Goal: Task Accomplishment & Management: Complete application form

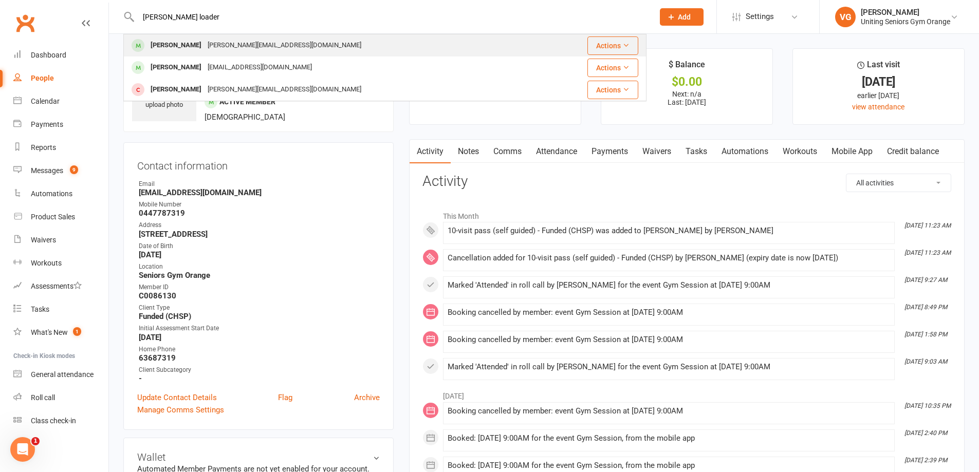
type input "[PERSON_NAME] loader"
click at [205, 45] on div "[PERSON_NAME][EMAIL_ADDRESS][DOMAIN_NAME]" at bounding box center [285, 45] width 160 height 15
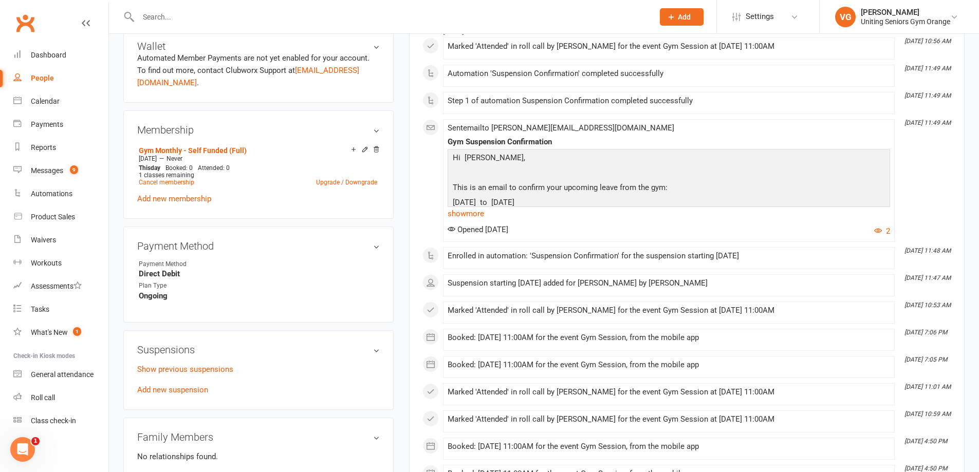
scroll to position [463, 0]
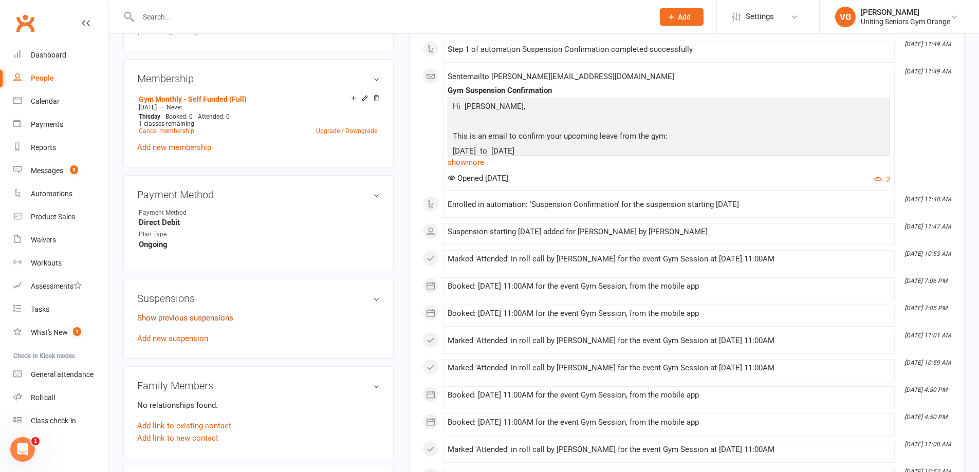
click at [181, 314] on link "Show previous suspensions" at bounding box center [185, 318] width 96 height 9
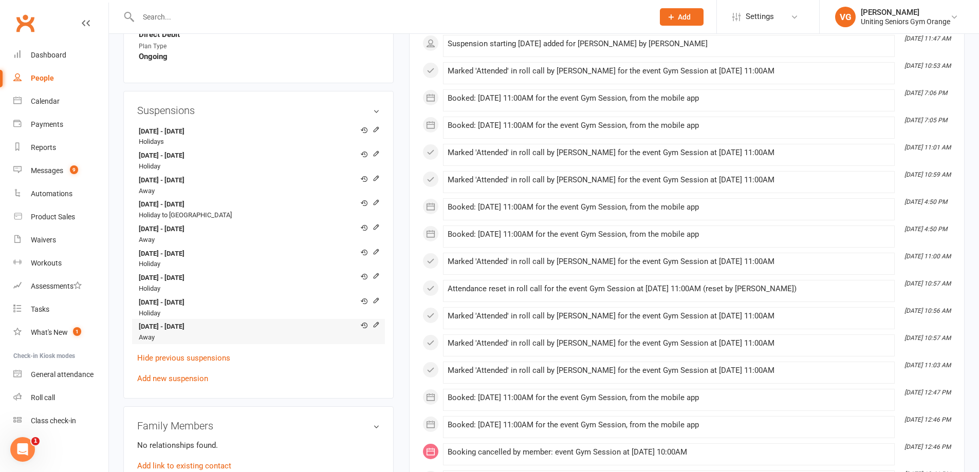
scroll to position [668, 0]
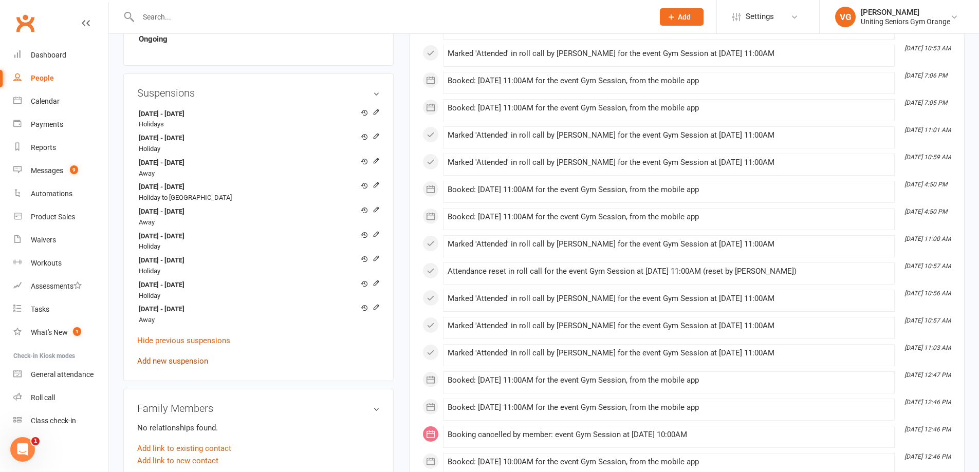
click at [191, 357] on link "Add new suspension" at bounding box center [172, 361] width 71 height 9
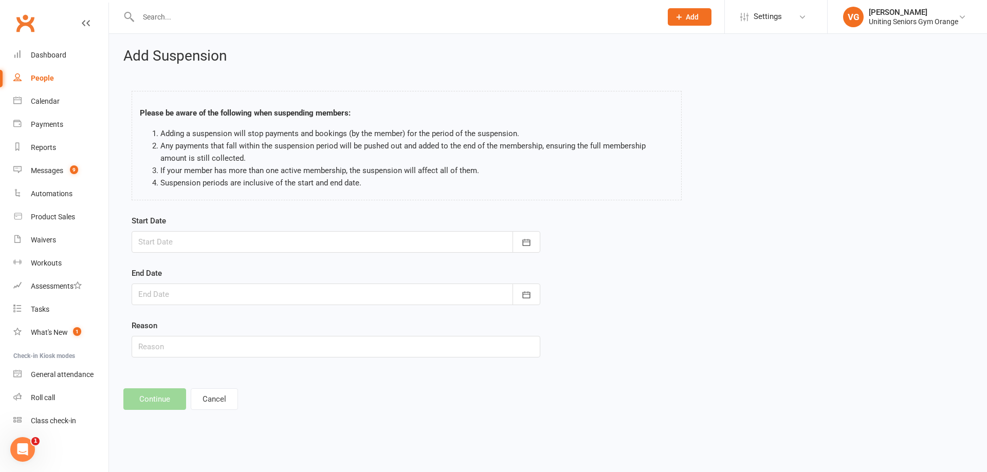
click at [171, 243] on div at bounding box center [336, 242] width 409 height 22
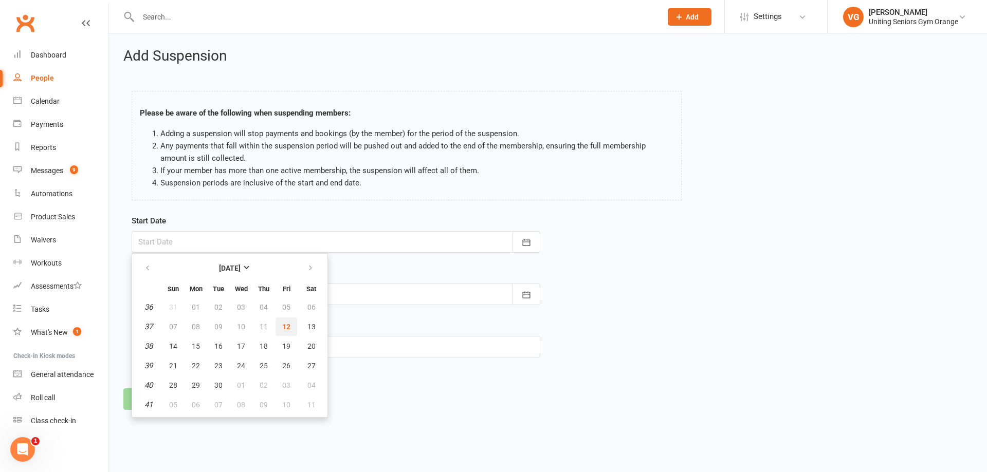
drag, startPoint x: 285, startPoint y: 326, endPoint x: 280, endPoint y: 322, distance: 6.3
click at [284, 326] on span "12" at bounding box center [286, 327] width 8 height 8
type input "[DATE]"
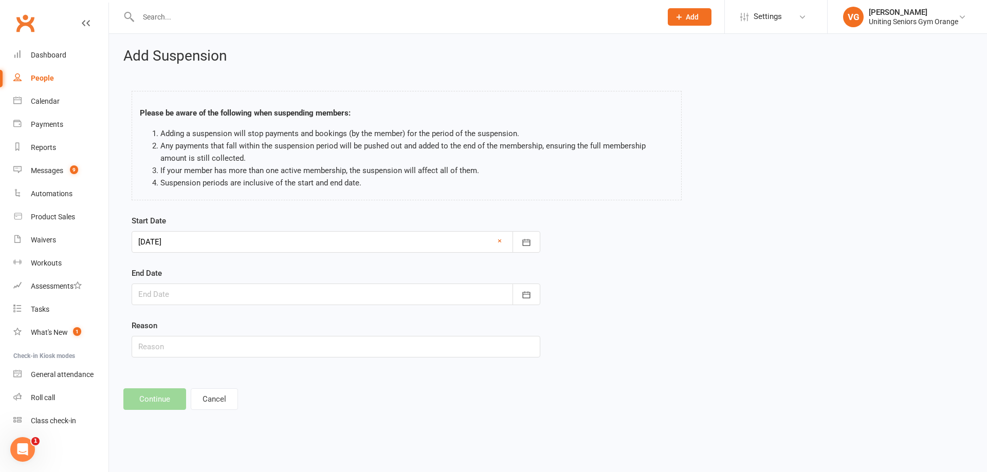
click at [185, 293] on div at bounding box center [336, 295] width 409 height 22
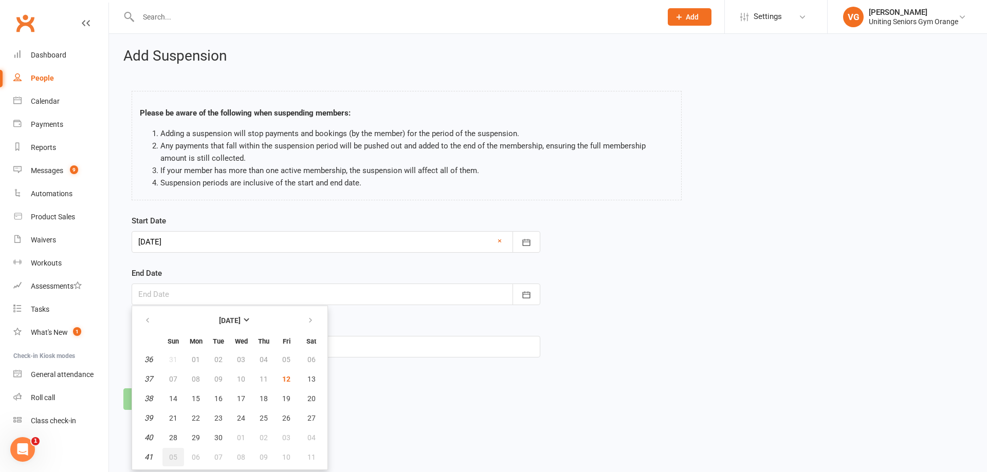
click at [176, 457] on span "05" at bounding box center [173, 457] width 8 height 8
type input "[DATE]"
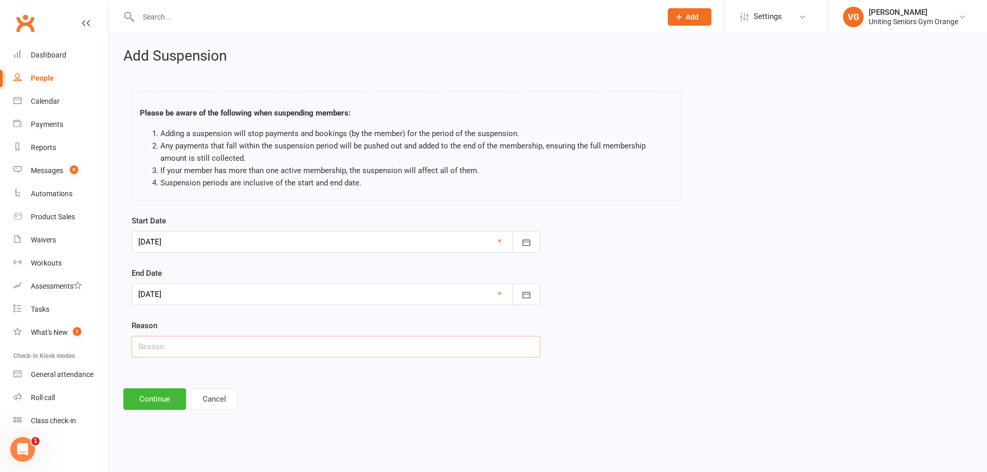
click at [147, 350] on input "text" at bounding box center [336, 347] width 409 height 22
type input "Away"
click at [187, 294] on div at bounding box center [336, 295] width 409 height 22
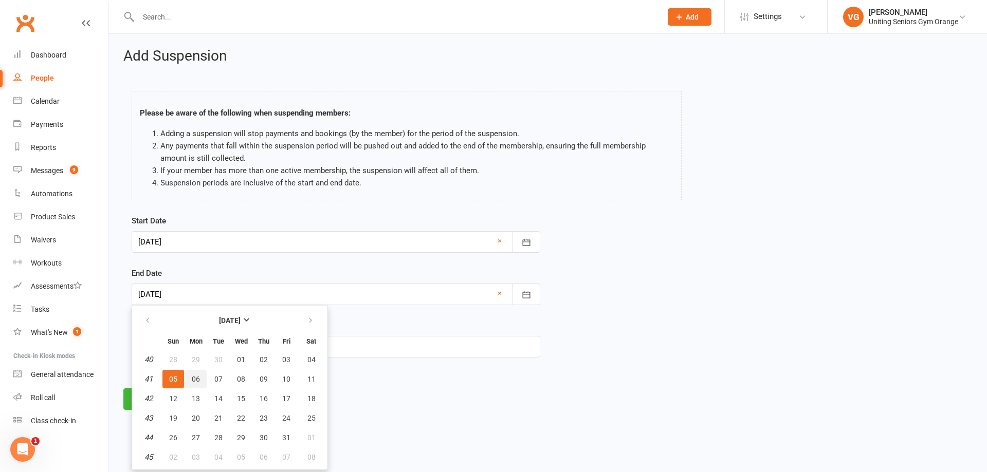
drag, startPoint x: 196, startPoint y: 381, endPoint x: 235, endPoint y: 367, distance: 41.3
click at [197, 380] on span "06" at bounding box center [196, 379] width 8 height 8
type input "[DATE]"
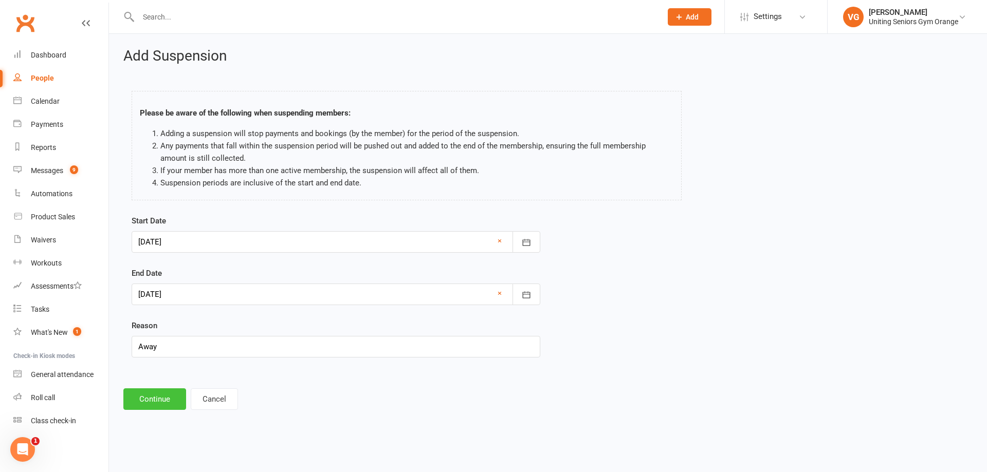
click at [146, 402] on button "Continue" at bounding box center [154, 400] width 63 height 22
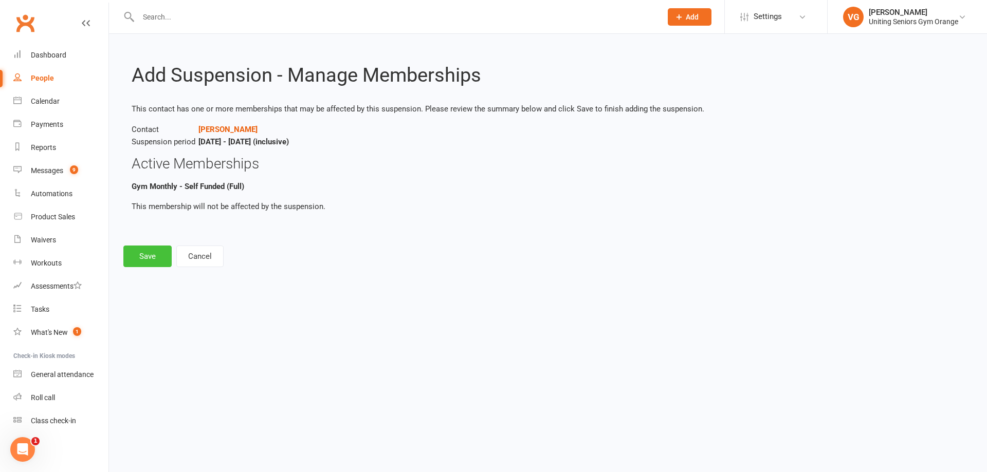
click at [153, 257] on button "Save" at bounding box center [147, 257] width 48 height 22
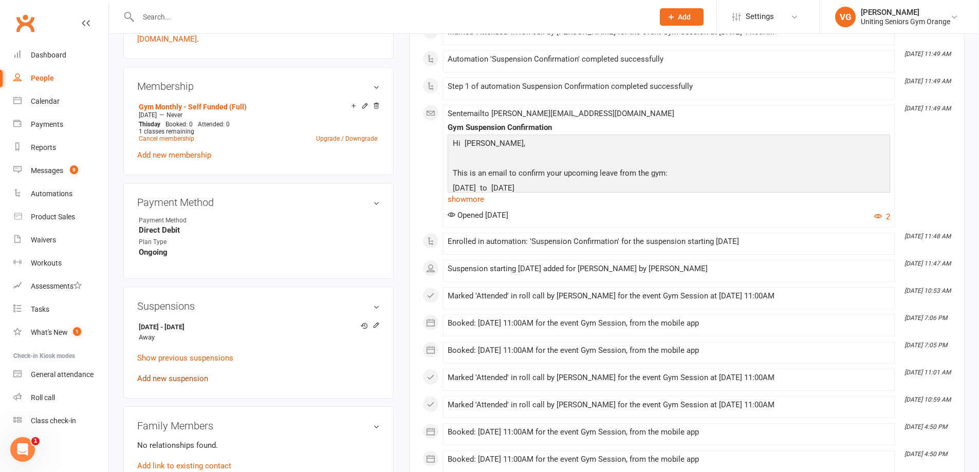
scroll to position [463, 0]
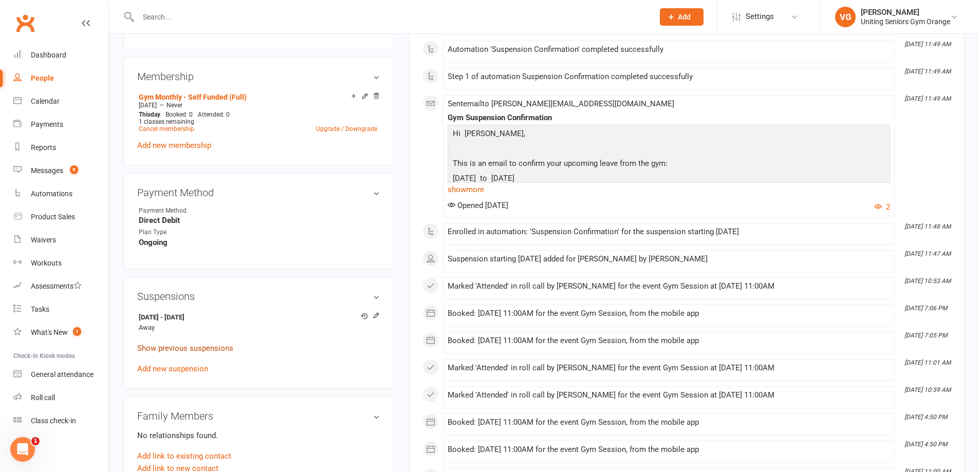
click at [189, 344] on link "Show previous suspensions" at bounding box center [185, 348] width 96 height 9
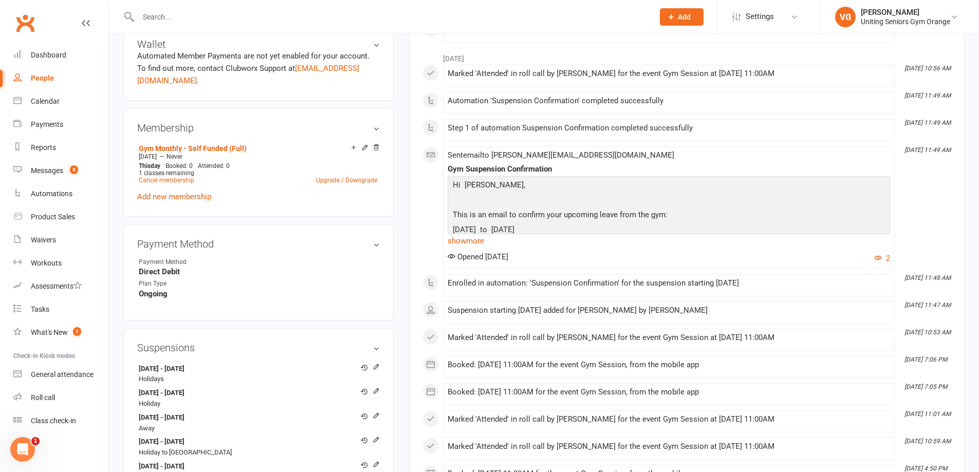
scroll to position [154, 0]
